Goal: Information Seeking & Learning: Learn about a topic

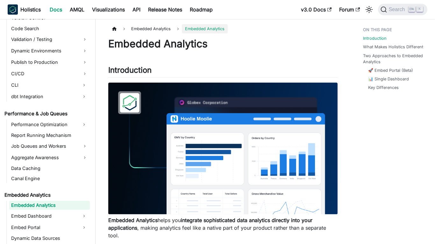
scroll to position [514, 0]
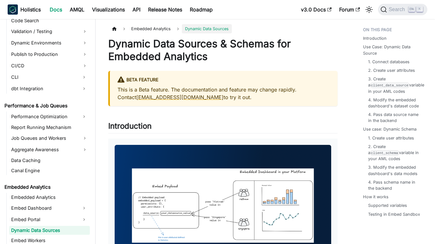
scroll to position [547, 0]
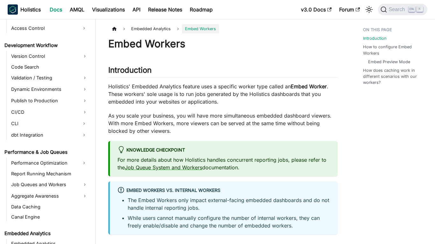
scroll to position [557, 0]
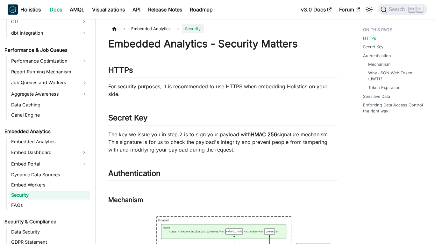
scroll to position [567, 0]
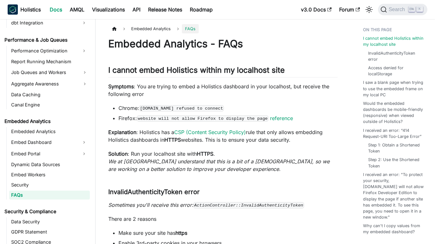
scroll to position [577, 0]
